Goal: Information Seeking & Learning: Learn about a topic

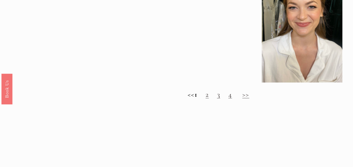
scroll to position [511, 0]
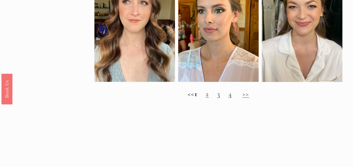
click at [208, 98] on link "2" at bounding box center [206, 93] width 3 height 9
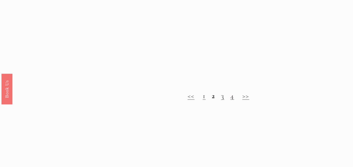
scroll to position [533, 0]
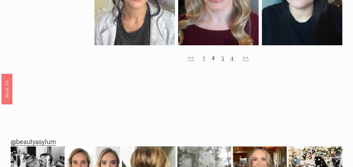
click at [222, 61] on link "3" at bounding box center [222, 56] width 3 height 9
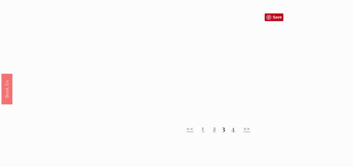
scroll to position [505, 0]
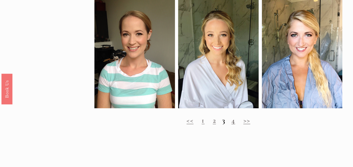
click at [233, 124] on link "4" at bounding box center [233, 119] width 4 height 9
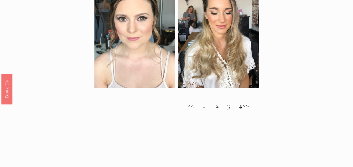
scroll to position [505, 0]
